Goal: Task Accomplishment & Management: Complete application form

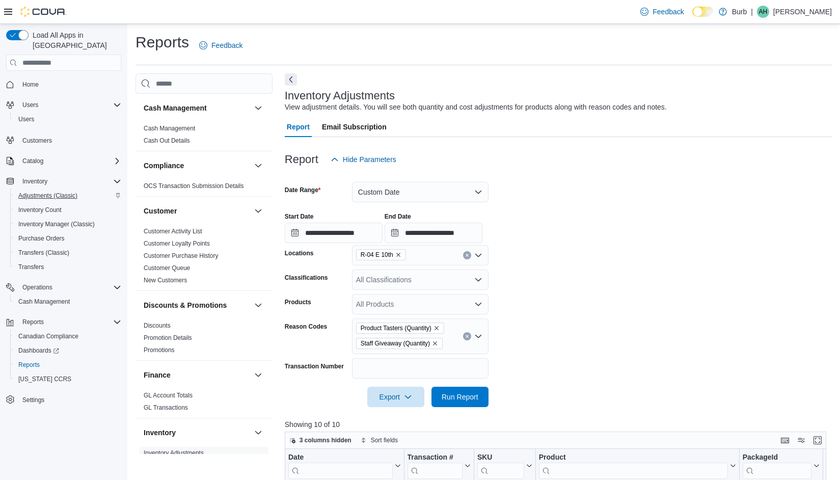
scroll to position [330, 0]
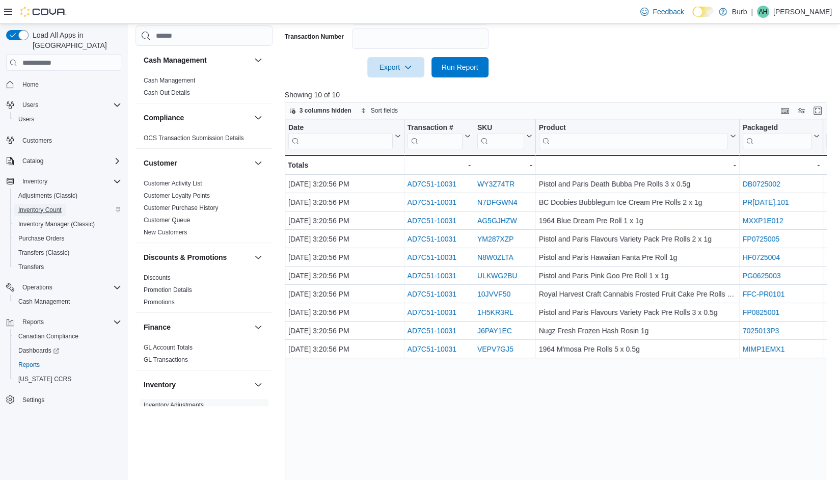
click at [39, 205] on span "Inventory Count" at bounding box center [39, 210] width 43 height 12
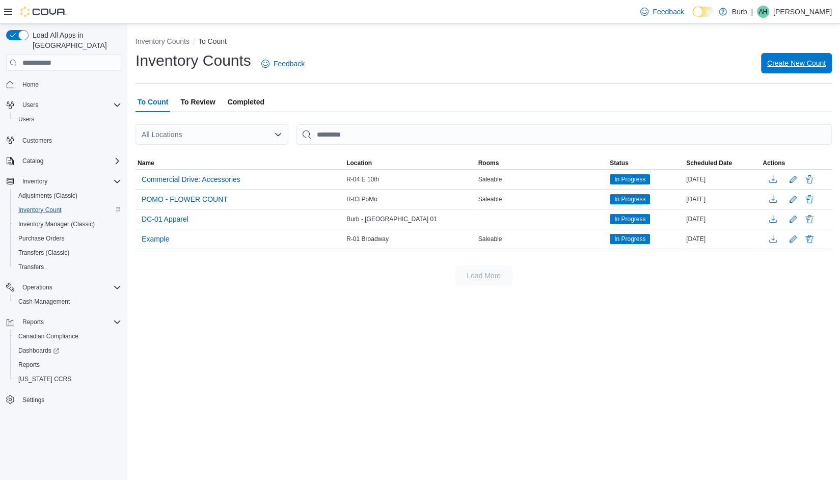
click at [788, 66] on span "Create New Count" at bounding box center [796, 63] width 59 height 10
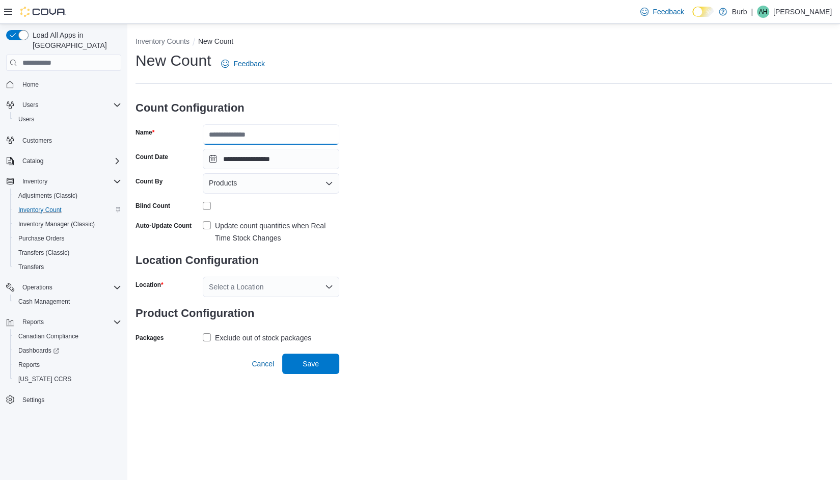
click at [306, 129] on input "Name" at bounding box center [271, 134] width 137 height 20
type input "**********"
click at [205, 231] on label "Update count quantities when Real Time Stock Changes" at bounding box center [271, 232] width 137 height 24
click at [239, 289] on div "Select a Location" at bounding box center [271, 287] width 137 height 20
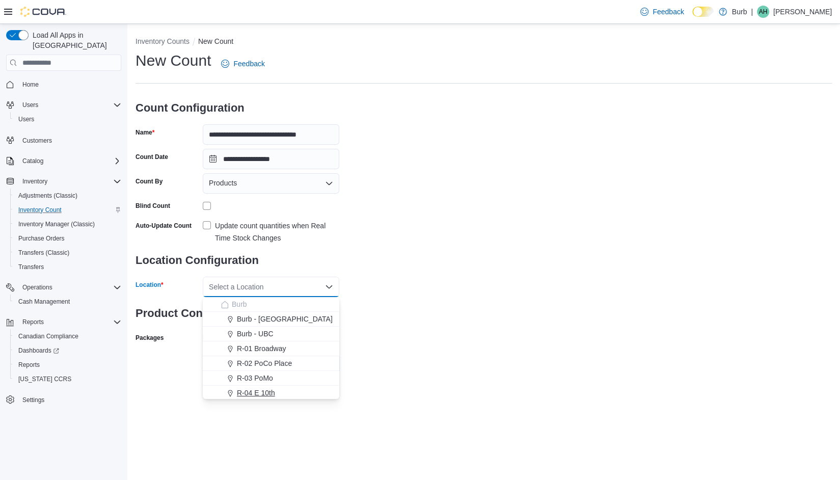
click at [255, 394] on span "R-04 E 10th" at bounding box center [256, 393] width 38 height 10
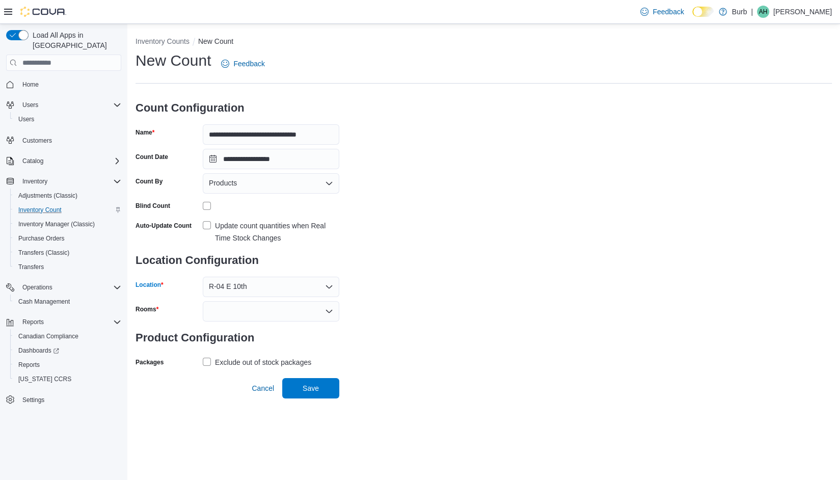
click at [229, 308] on div at bounding box center [271, 311] width 137 height 20
click at [224, 327] on span "Saleable" at bounding box center [271, 328] width 124 height 10
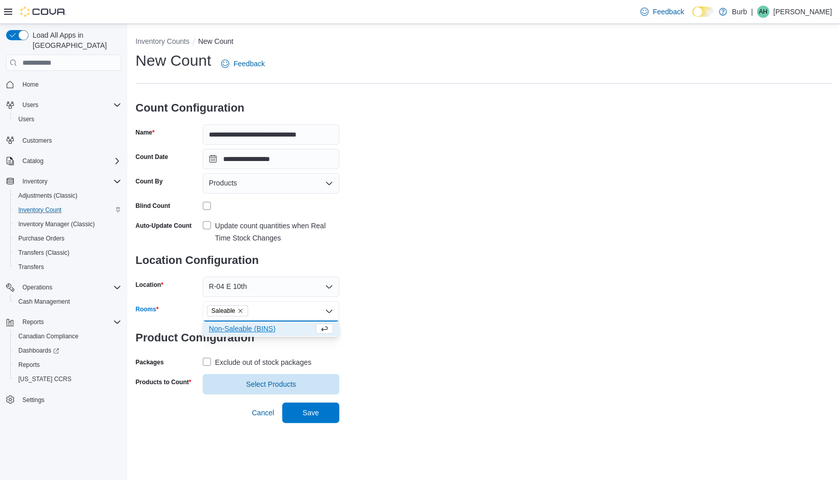
click at [214, 354] on div "Exclude out of stock packages" at bounding box center [271, 362] width 137 height 16
click at [212, 358] on label "Exclude out of stock packages" at bounding box center [257, 362] width 109 height 12
click at [212, 387] on span "Select Products" at bounding box center [271, 383] width 124 height 20
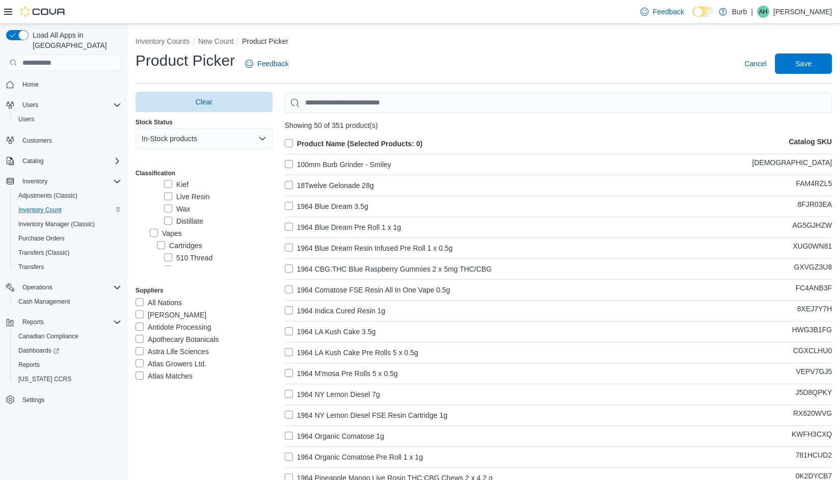
scroll to position [214, 0]
click at [168, 219] on label "Vapes" at bounding box center [166, 215] width 32 height 12
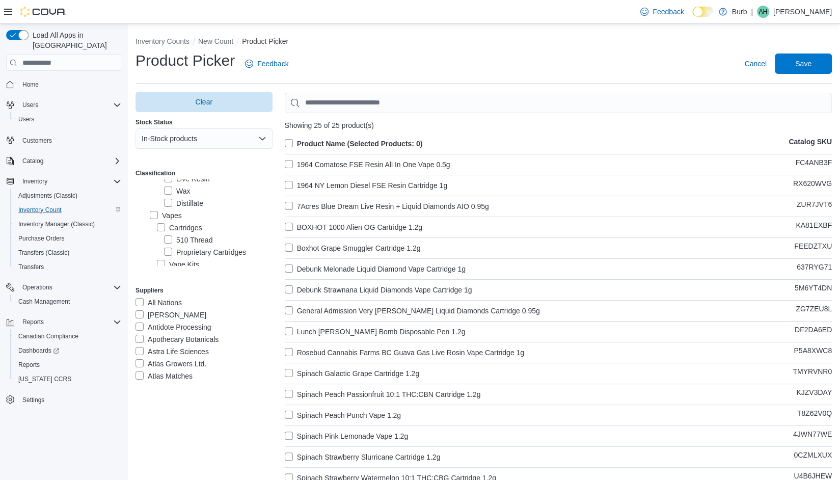
click at [363, 150] on div "Product Name (Selected Products: 0) Catalog SKU 1964 Comatose FSE Resin All In …" at bounding box center [558, 409] width 547 height 543
click at [374, 144] on label "Product Name (Selected Products: 0)" at bounding box center [354, 144] width 138 height 12
click at [787, 63] on span "Save" at bounding box center [803, 63] width 45 height 20
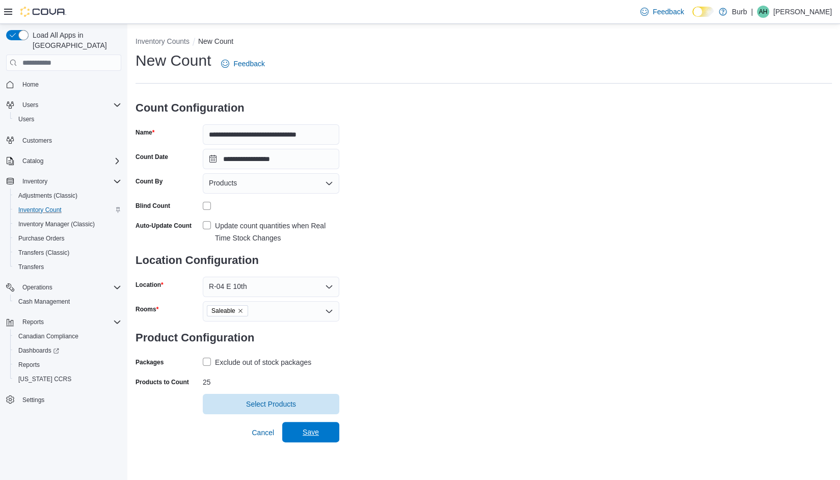
click at [320, 439] on span "Save" at bounding box center [310, 432] width 45 height 20
